Goal: Navigation & Orientation: Find specific page/section

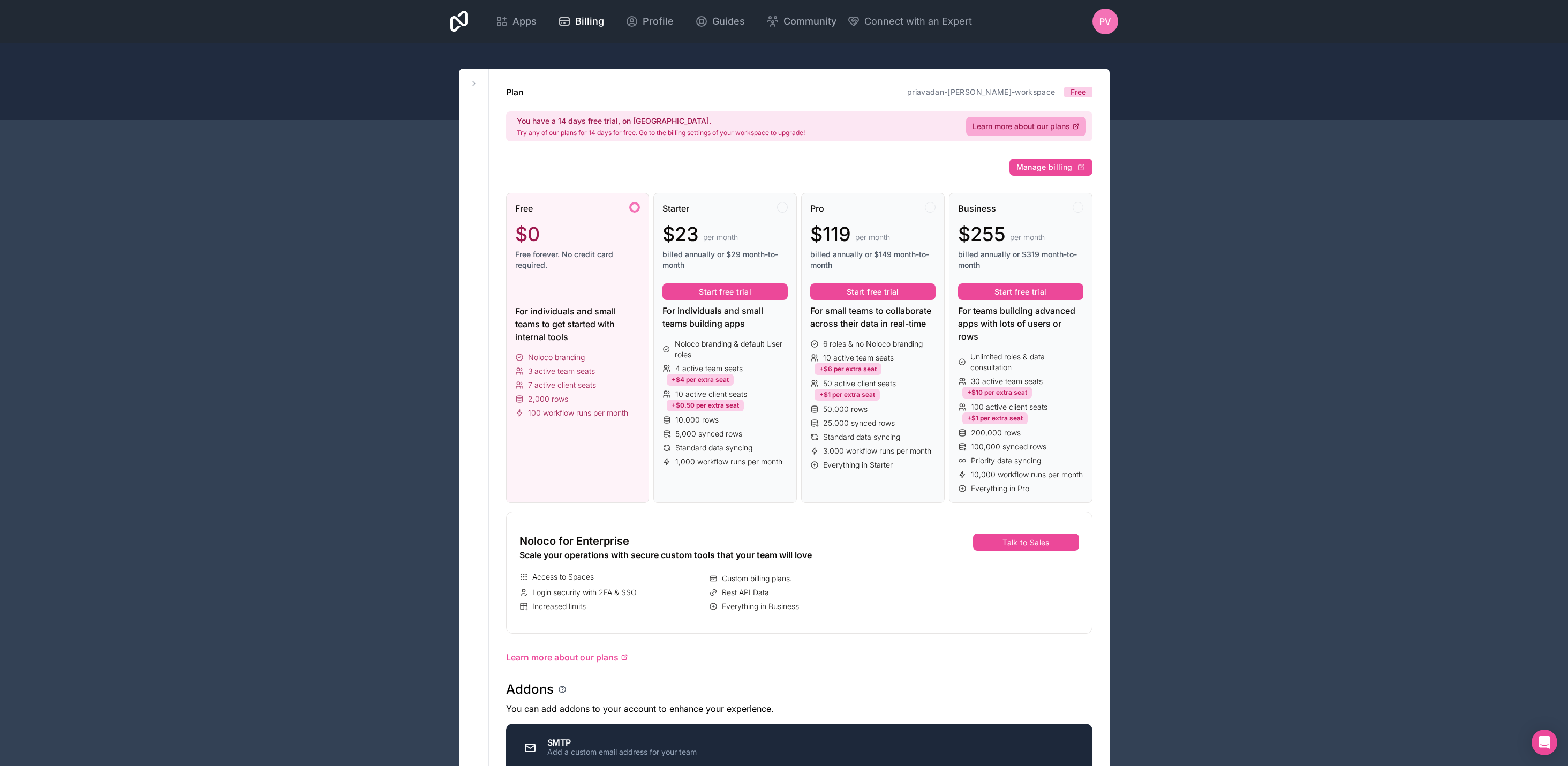
click at [454, 20] on icon at bounding box center [459, 21] width 18 height 21
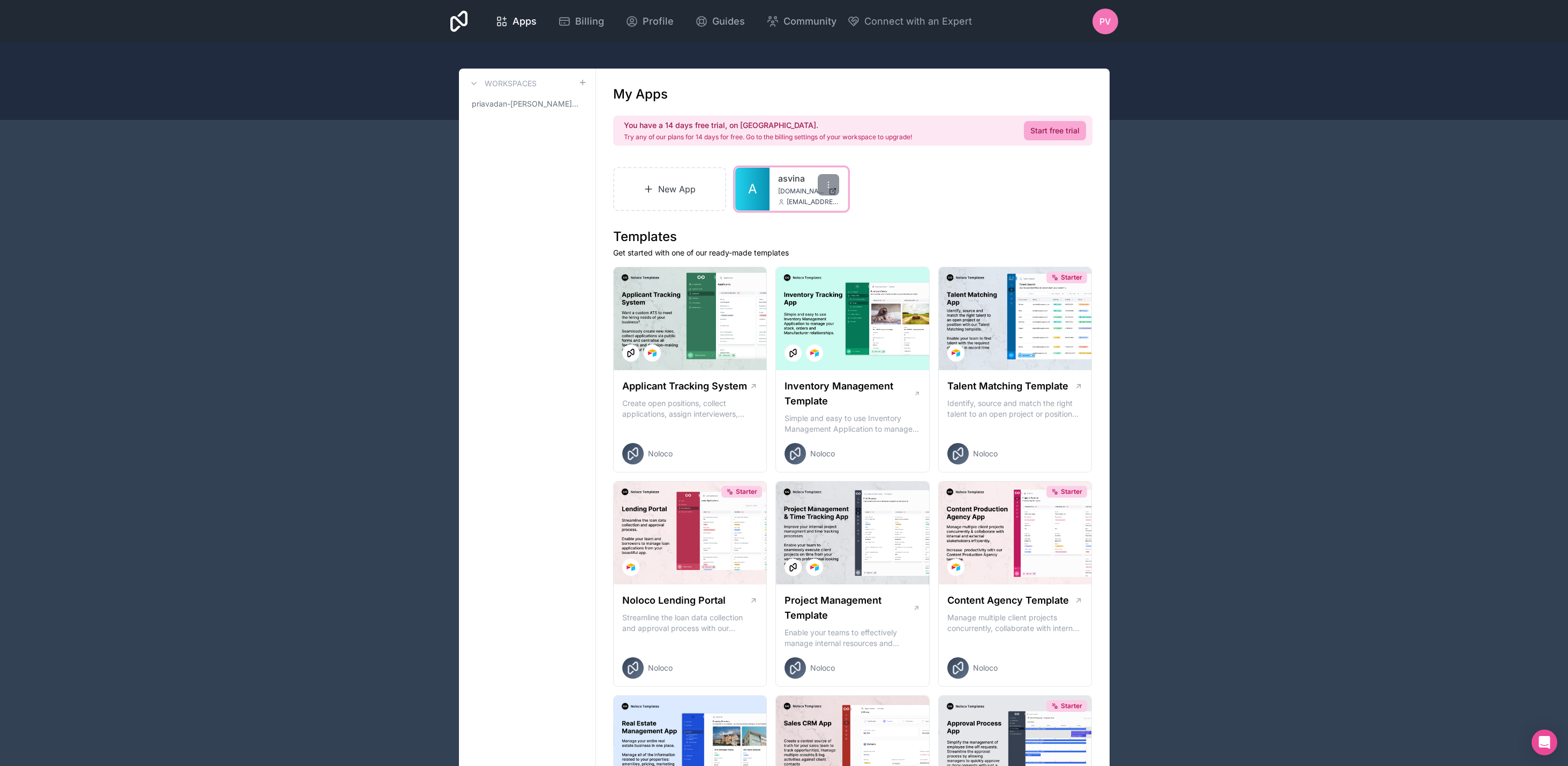
click at [794, 198] on span "[EMAIL_ADDRESS][DOMAIN_NAME]" at bounding box center [813, 202] width 53 height 8
click at [754, 183] on span "A" at bounding box center [752, 189] width 9 height 17
